Goal: Subscribe to service/newsletter

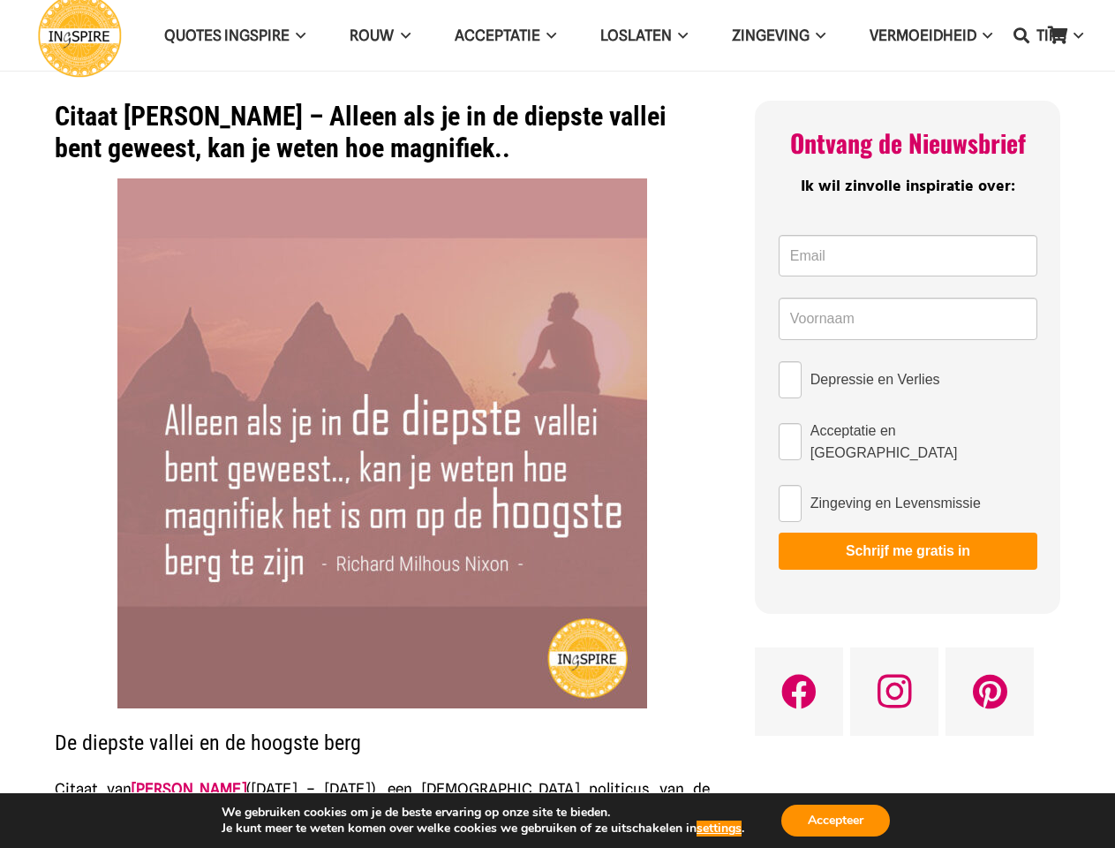
click at [557, 424] on img at bounding box center [382, 443] width 530 height 530
click at [1022, 35] on icon "Zoeken" at bounding box center [1022, 35] width 16 height 44
click at [790, 380] on input "Depressie en Verlies" at bounding box center [790, 379] width 23 height 37
checkbox input "true"
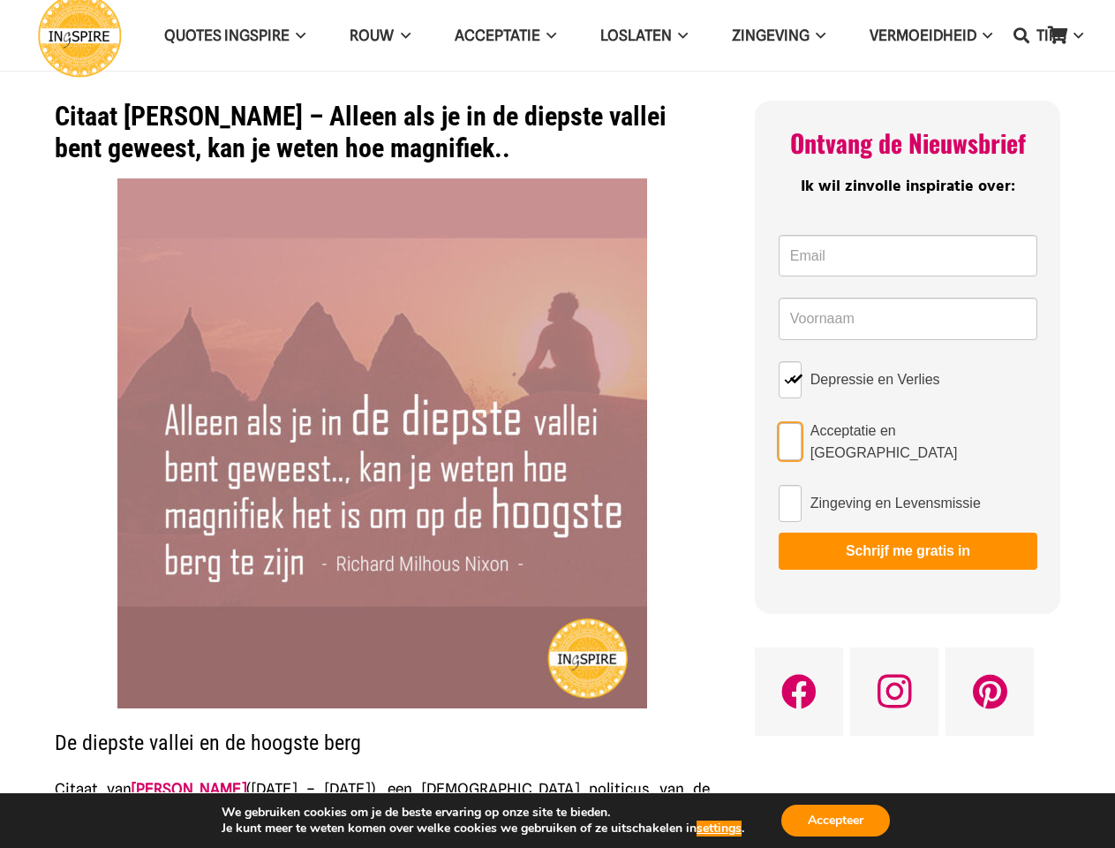
click at [790, 438] on input "Acceptatie en [GEOGRAPHIC_DATA]" at bounding box center [790, 441] width 23 height 37
checkbox input "true"
click at [790, 496] on input "Zingeving en Levensmissie" at bounding box center [790, 503] width 23 height 37
checkbox input "true"
click at [908, 544] on button "Schrijf me gratis in" at bounding box center [908, 551] width 259 height 37
